Goal: Navigation & Orientation: Find specific page/section

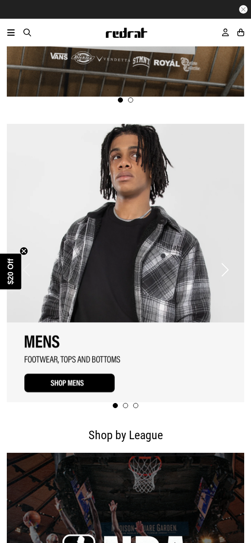
scroll to position [723, 0]
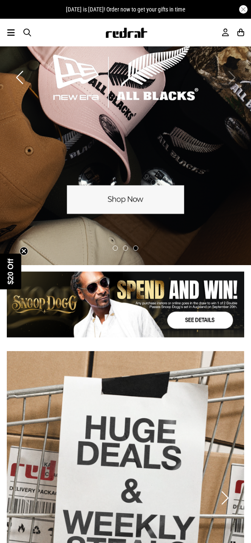
click at [7, 29] on icon at bounding box center [11, 33] width 8 height 10
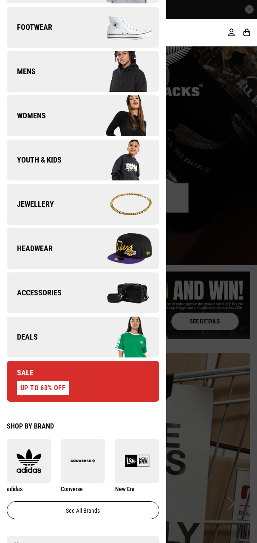
scroll to position [213, 0]
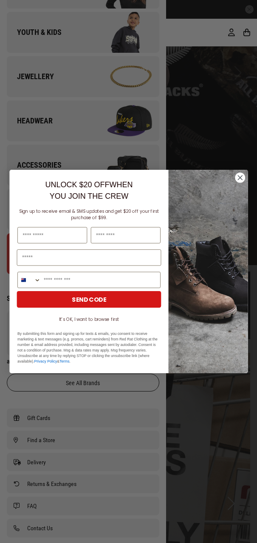
click at [239, 177] on circle "Close dialog" at bounding box center [240, 178] width 10 height 10
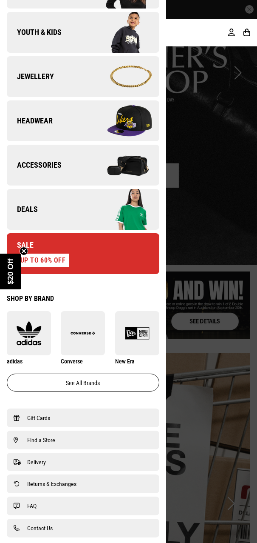
click at [53, 205] on link "Deals" at bounding box center [83, 209] width 153 height 41
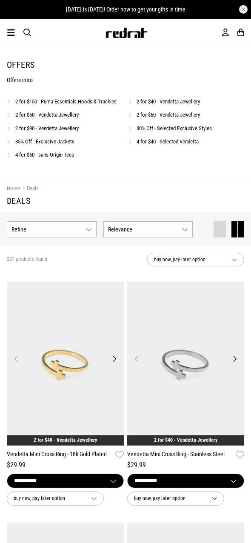
click at [11, 34] on icon at bounding box center [11, 33] width 8 height 10
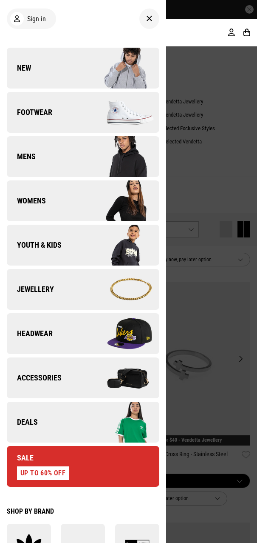
click at [146, 15] on icon at bounding box center [149, 19] width 6 height 10
